Goal: Task Accomplishment & Management: Complete application form

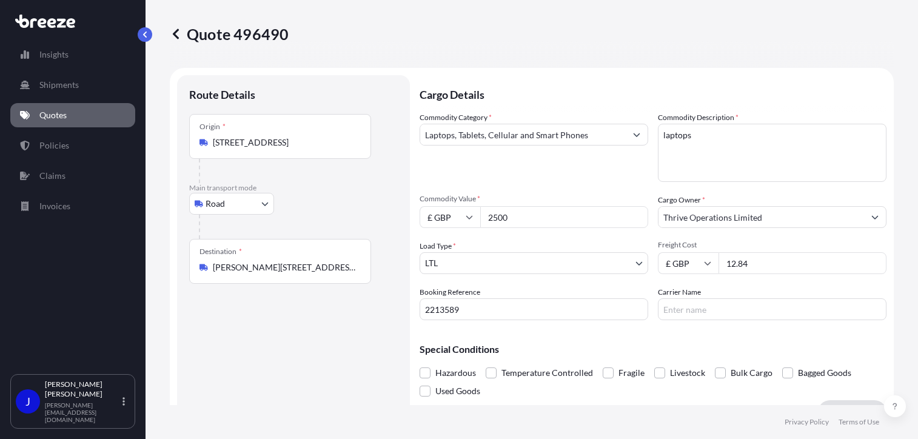
select select "Road"
select select "1"
click at [658, 136] on textarea "laptops" at bounding box center [772, 153] width 229 height 58
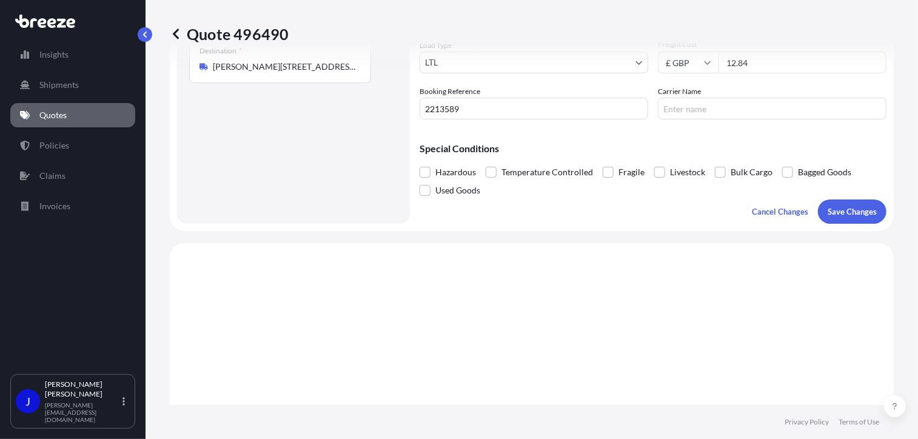
scroll to position [303, 0]
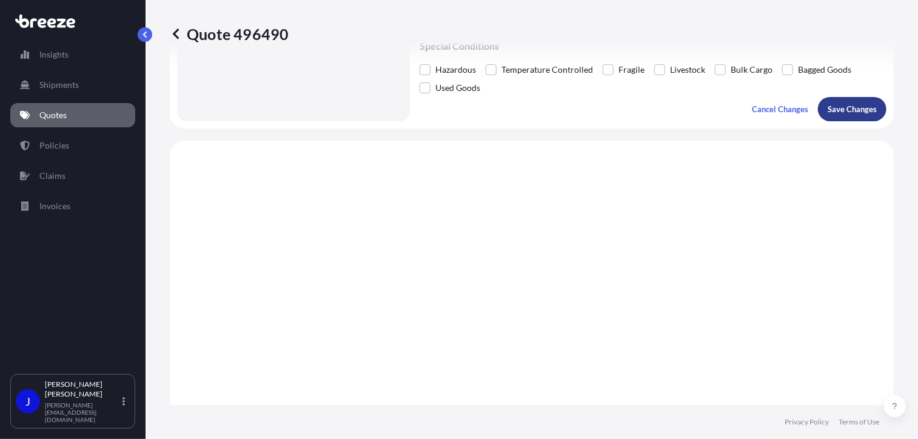
type textarea "2xlaptops"
click at [848, 111] on p "Save Changes" at bounding box center [852, 109] width 49 height 12
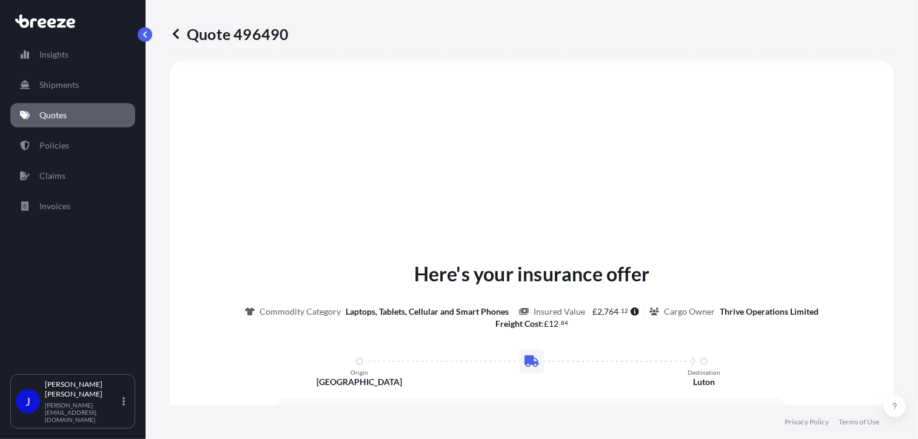
select select "Road"
select select "1"
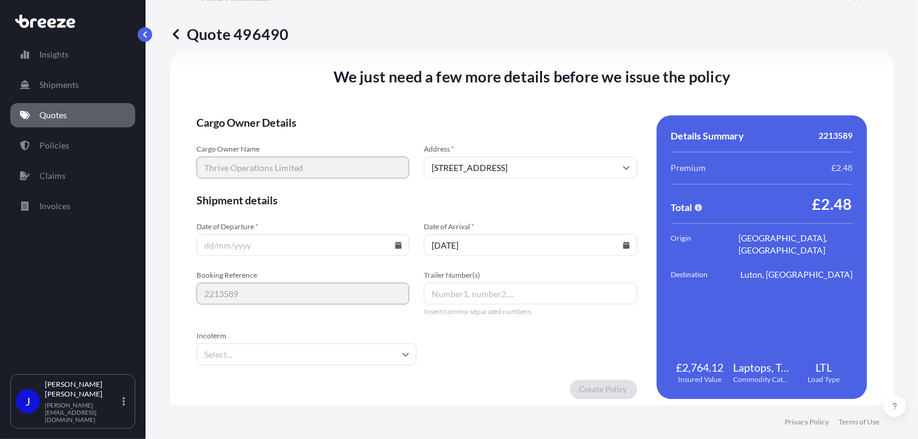
scroll to position [1511, 0]
click at [396, 247] on div at bounding box center [302, 244] width 213 height 22
click at [245, 244] on input "Date of Departure *" at bounding box center [302, 244] width 213 height 22
click at [395, 244] on icon at bounding box center [398, 244] width 7 height 7
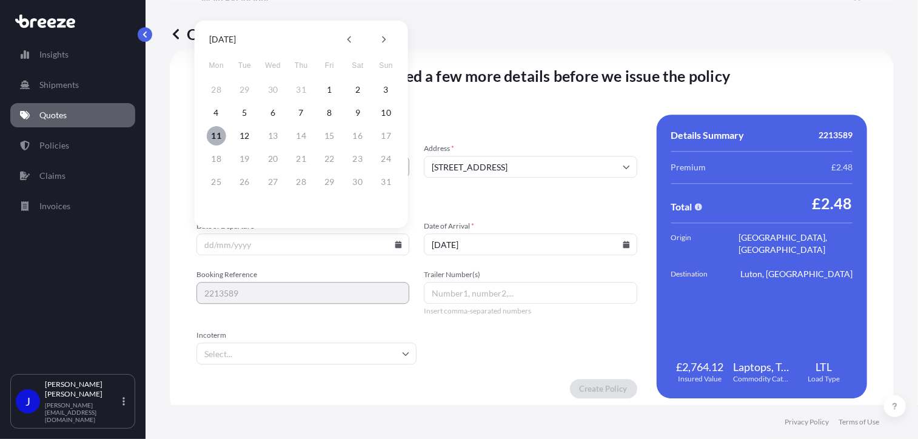
click at [219, 138] on button "11" at bounding box center [216, 135] width 19 height 19
type input "[DATE]"
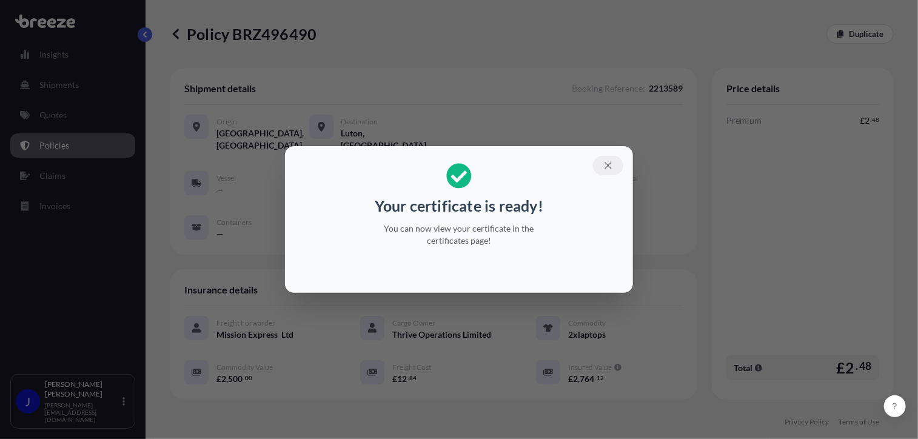
click at [612, 164] on icon "button" at bounding box center [608, 165] width 11 height 11
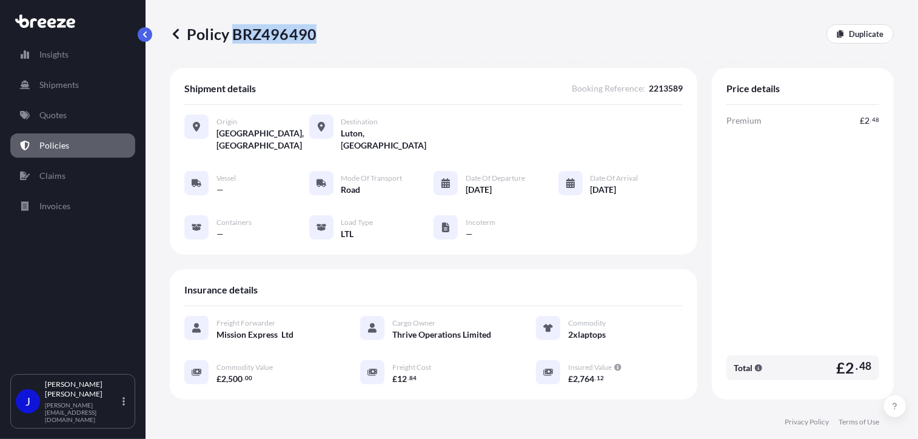
drag, startPoint x: 233, startPoint y: 33, endPoint x: 312, endPoint y: 34, distance: 78.8
click at [312, 34] on p "Policy BRZ496490" at bounding box center [243, 33] width 147 height 19
copy p "BRZ496490"
